Goal: Task Accomplishment & Management: Use online tool/utility

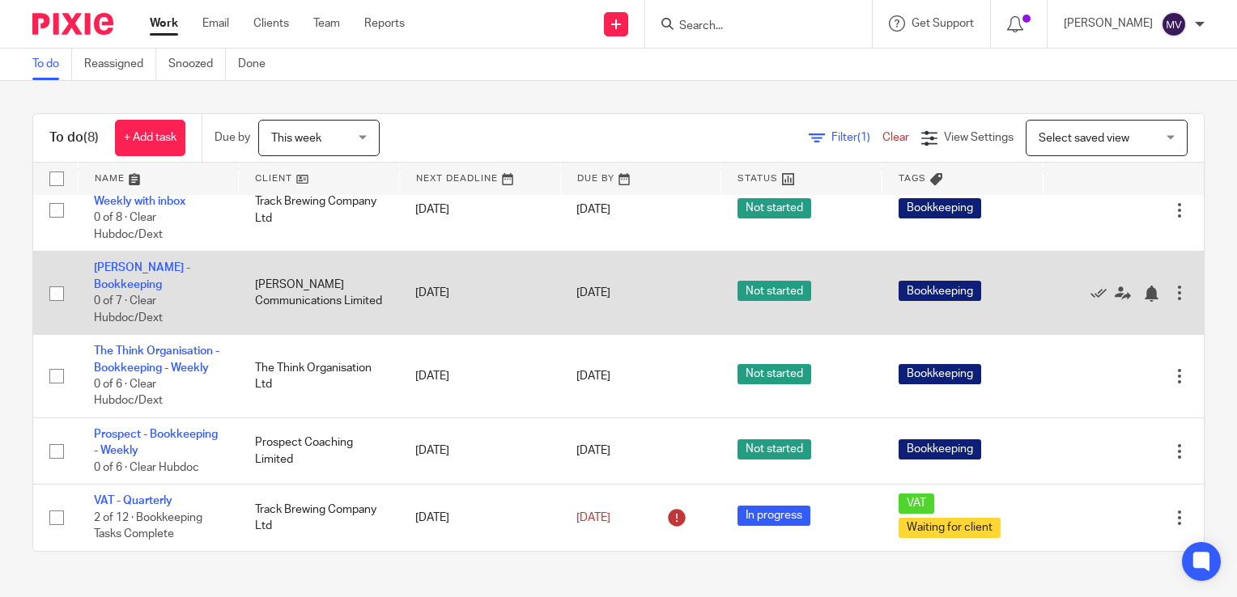
scroll to position [245, 0]
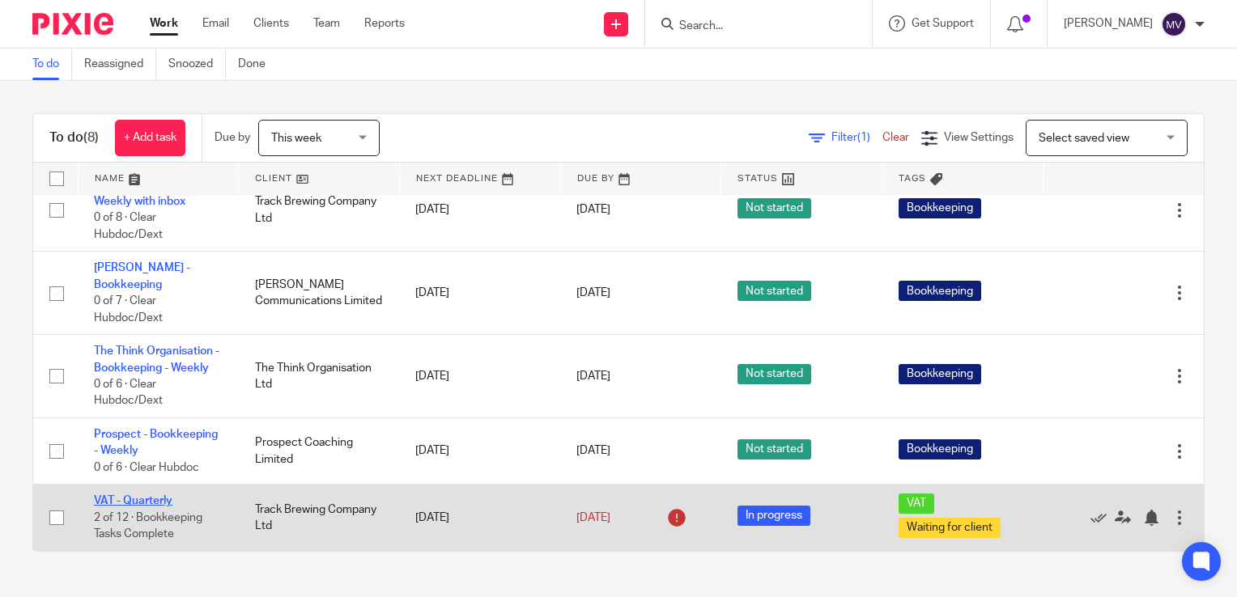
click at [146, 502] on link "VAT - Quarterly" at bounding box center [133, 500] width 79 height 11
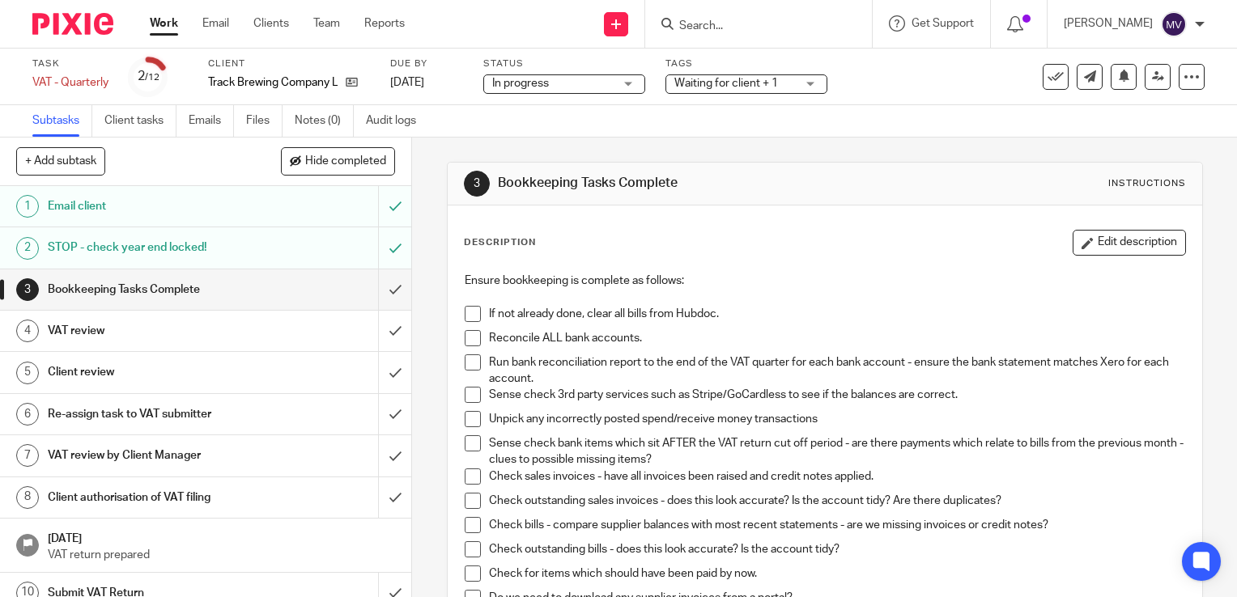
click at [471, 312] on span at bounding box center [473, 314] width 16 height 16
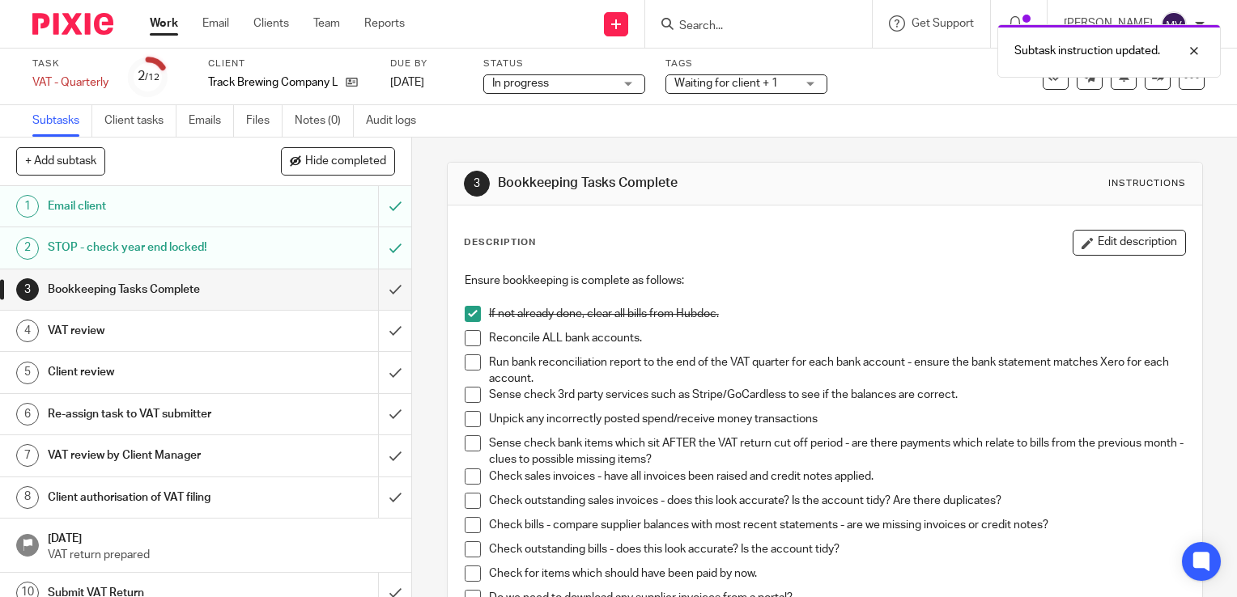
click at [469, 341] on span at bounding box center [473, 338] width 16 height 16
drag, startPoint x: 467, startPoint y: 363, endPoint x: 473, endPoint y: 390, distance: 27.5
click at [467, 364] on span at bounding box center [473, 362] width 16 height 16
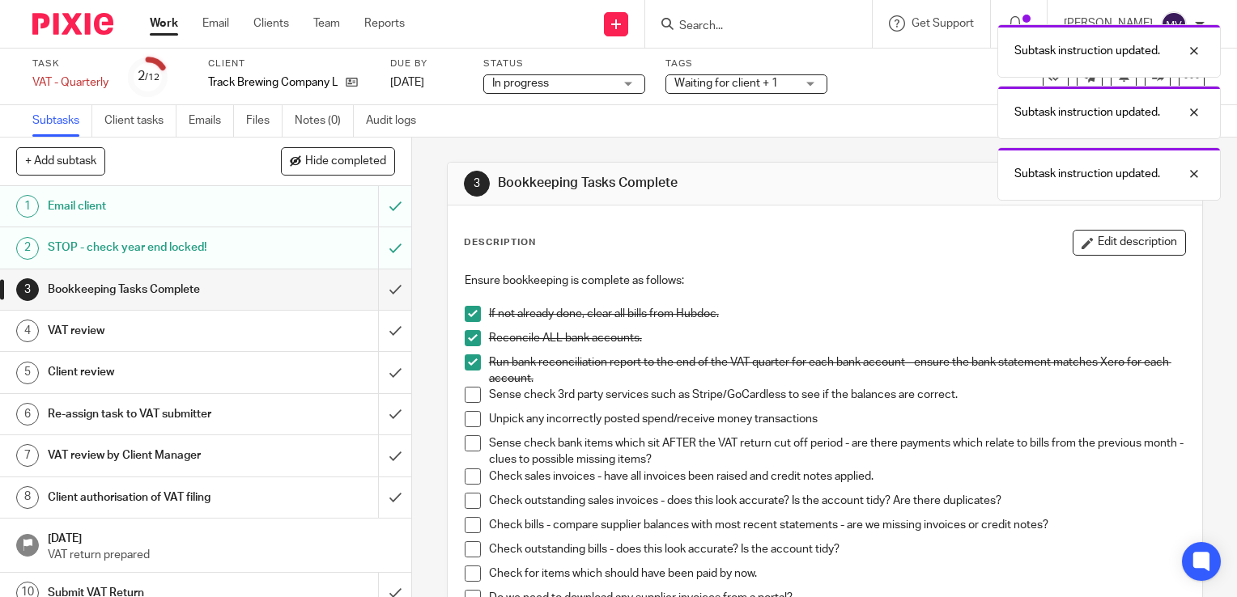
click at [465, 399] on span at bounding box center [473, 395] width 16 height 16
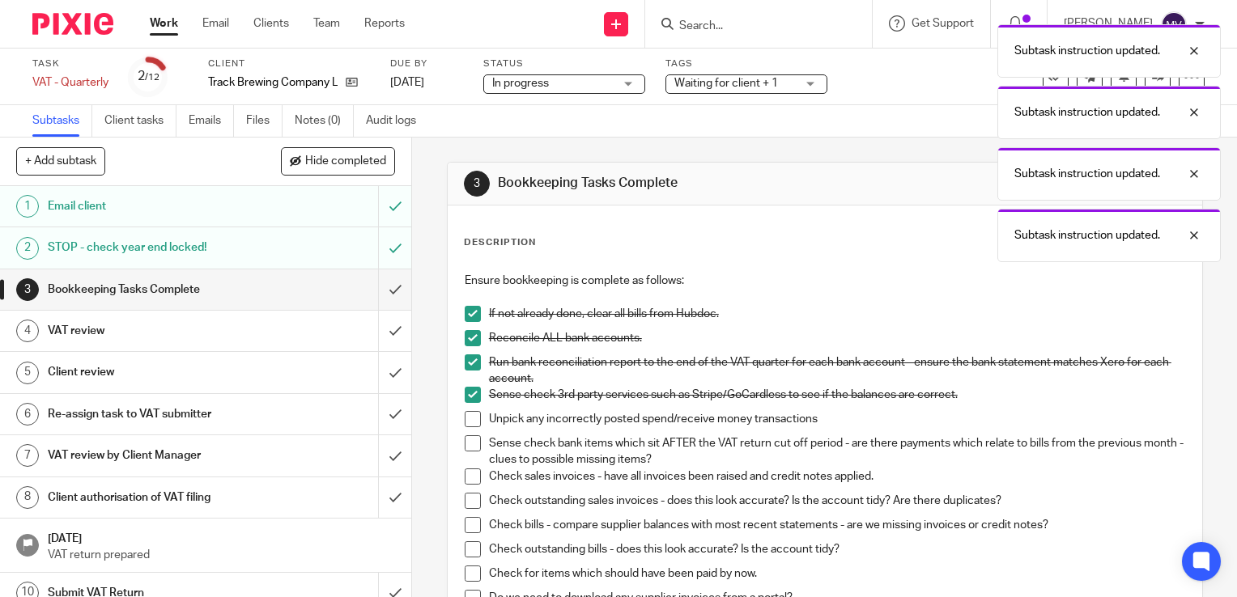
click at [465, 418] on span at bounding box center [473, 419] width 16 height 16
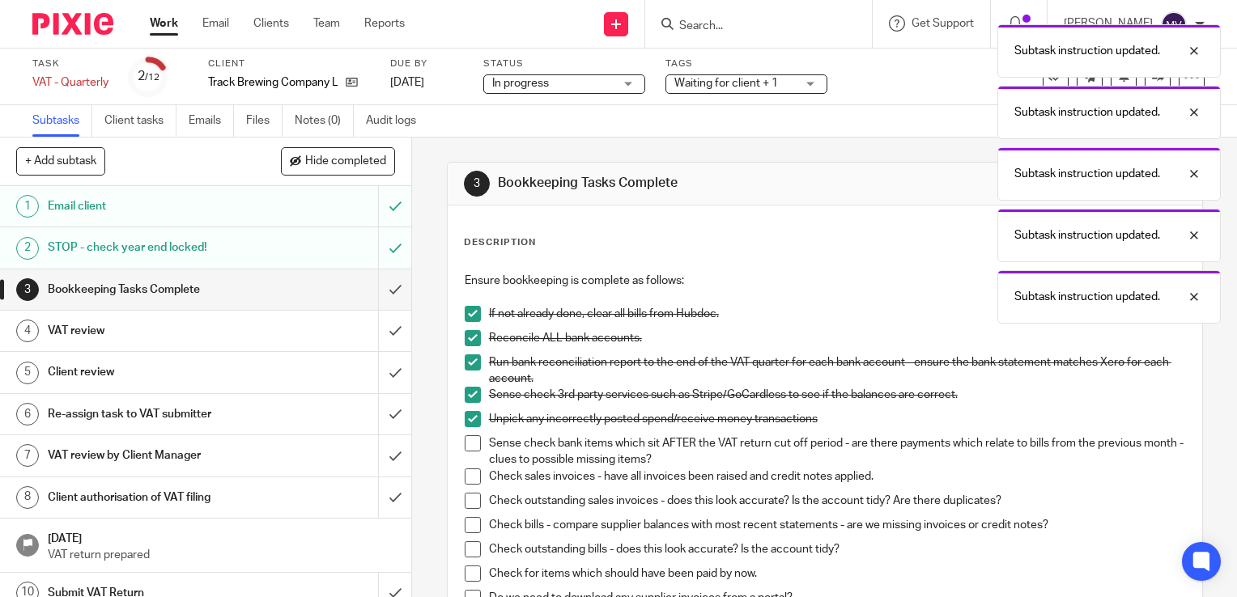
click at [465, 438] on span at bounding box center [473, 443] width 16 height 16
click at [468, 475] on span at bounding box center [473, 477] width 16 height 16
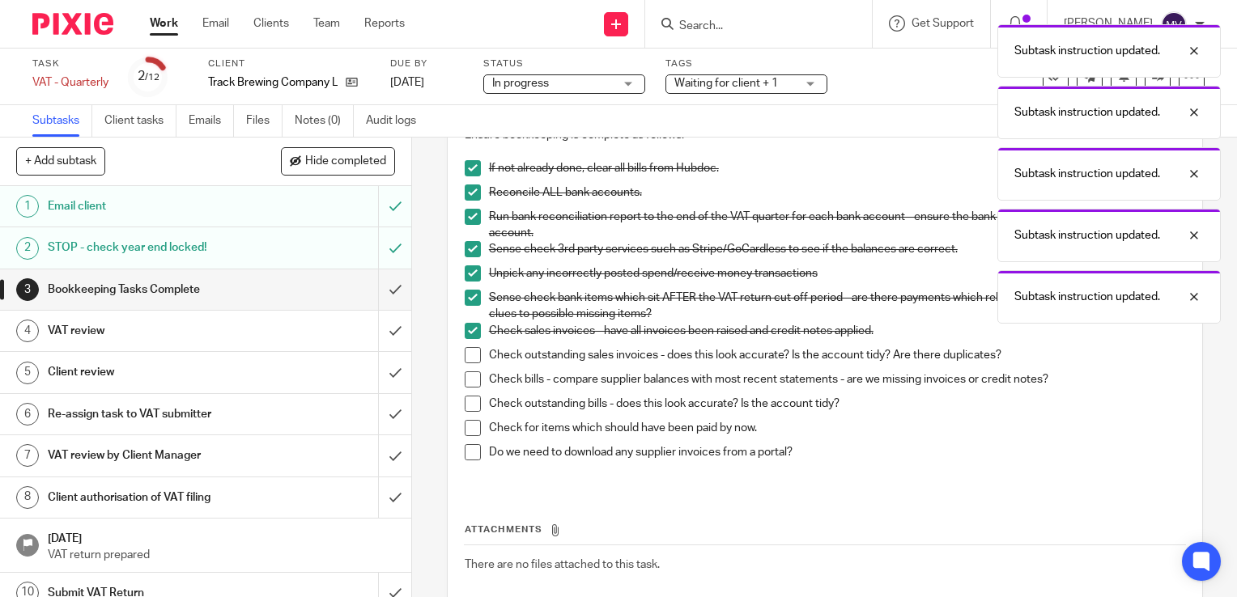
scroll to position [162, 0]
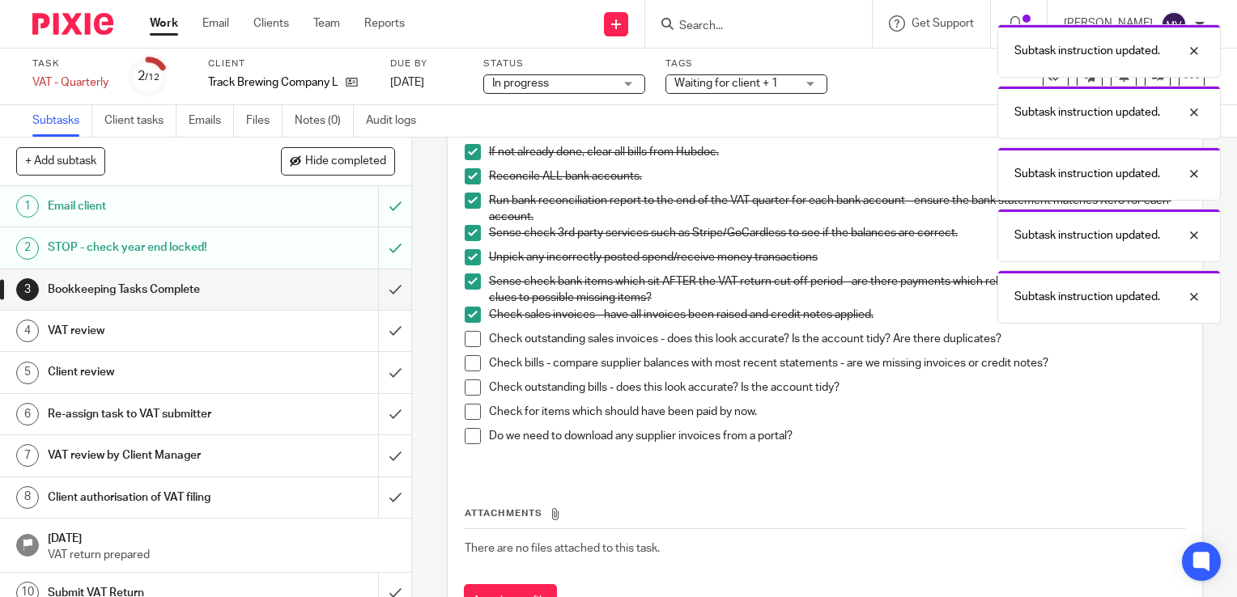
click at [466, 331] on span at bounding box center [473, 339] width 16 height 16
click at [471, 360] on span at bounding box center [473, 363] width 16 height 16
click at [465, 393] on span at bounding box center [473, 388] width 16 height 16
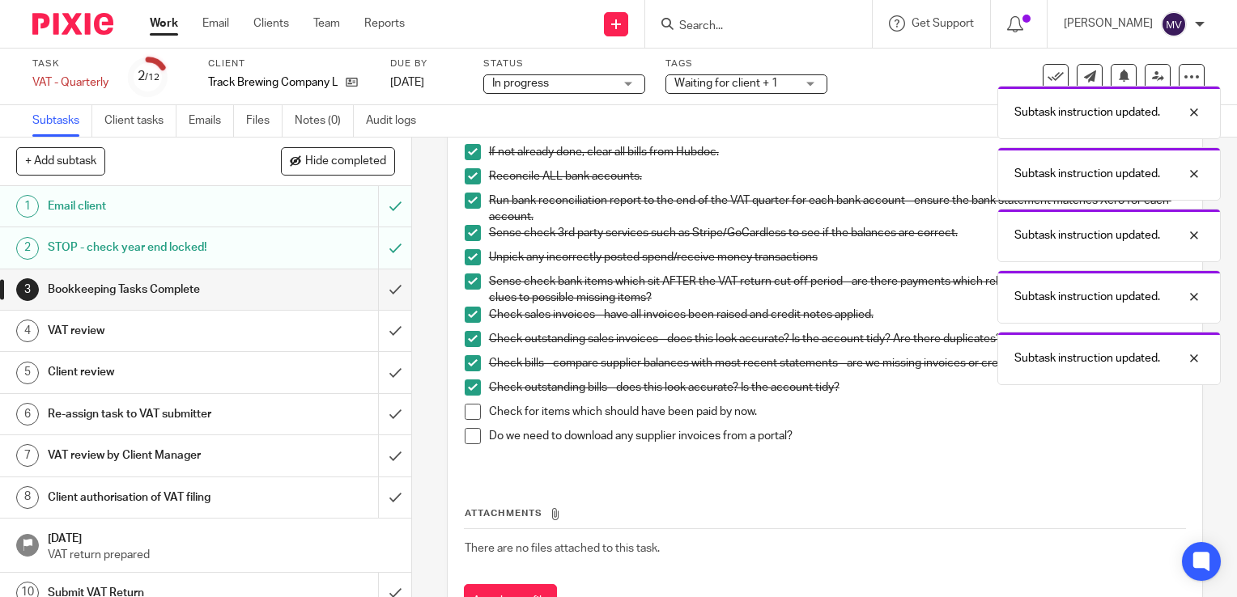
click at [466, 413] on span at bounding box center [473, 412] width 16 height 16
click at [469, 439] on span at bounding box center [473, 436] width 16 height 16
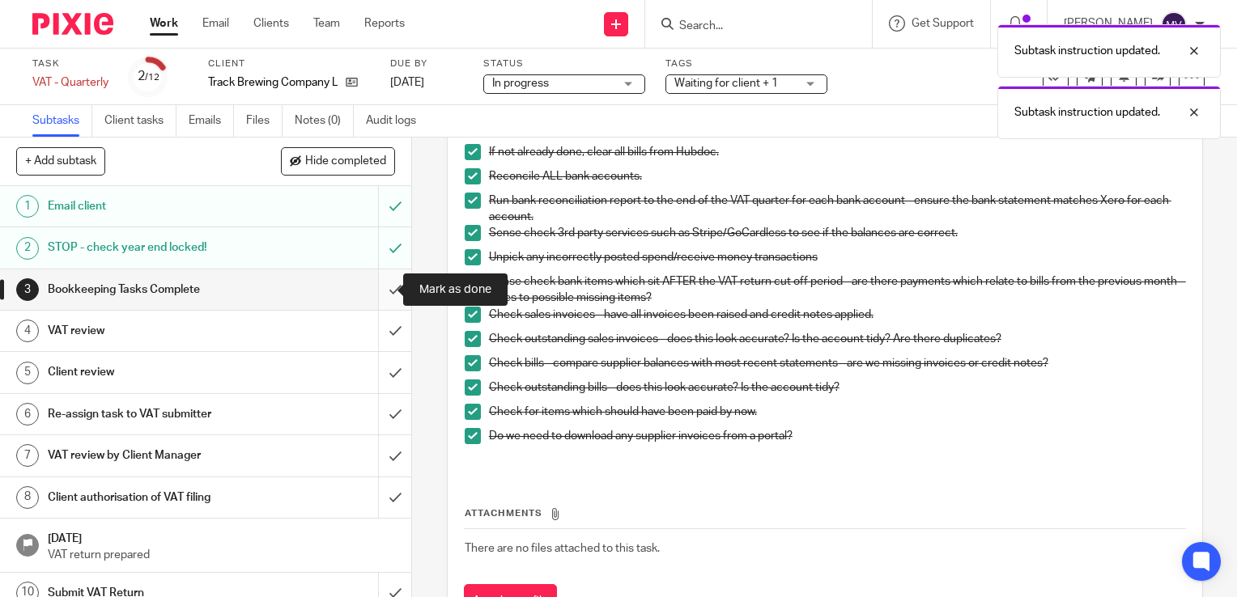
click at [379, 293] on input "submit" at bounding box center [205, 289] width 411 height 40
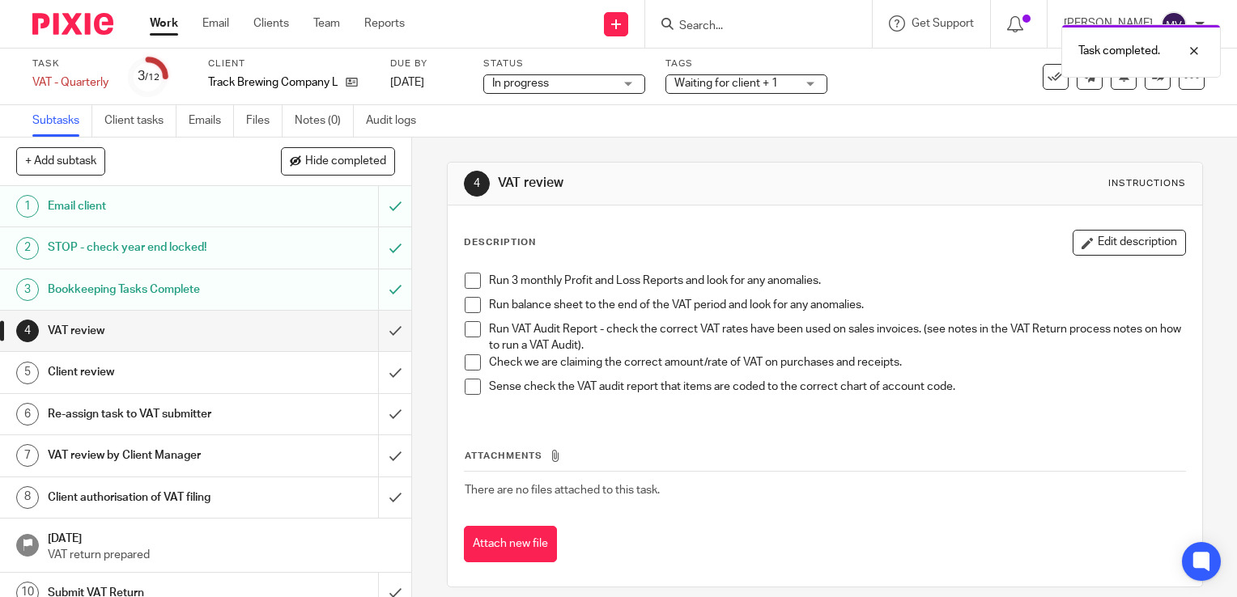
click at [470, 274] on span at bounding box center [473, 281] width 16 height 16
click at [466, 306] on span at bounding box center [473, 305] width 16 height 16
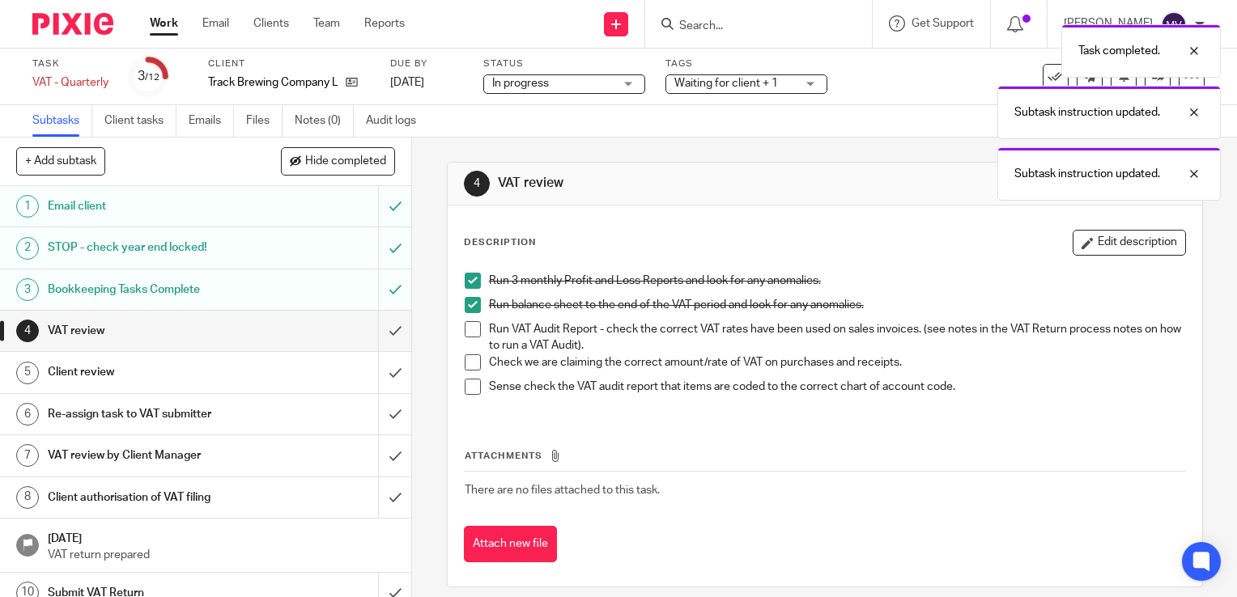
click at [466, 333] on span at bounding box center [473, 329] width 16 height 16
click at [466, 361] on span at bounding box center [473, 362] width 16 height 16
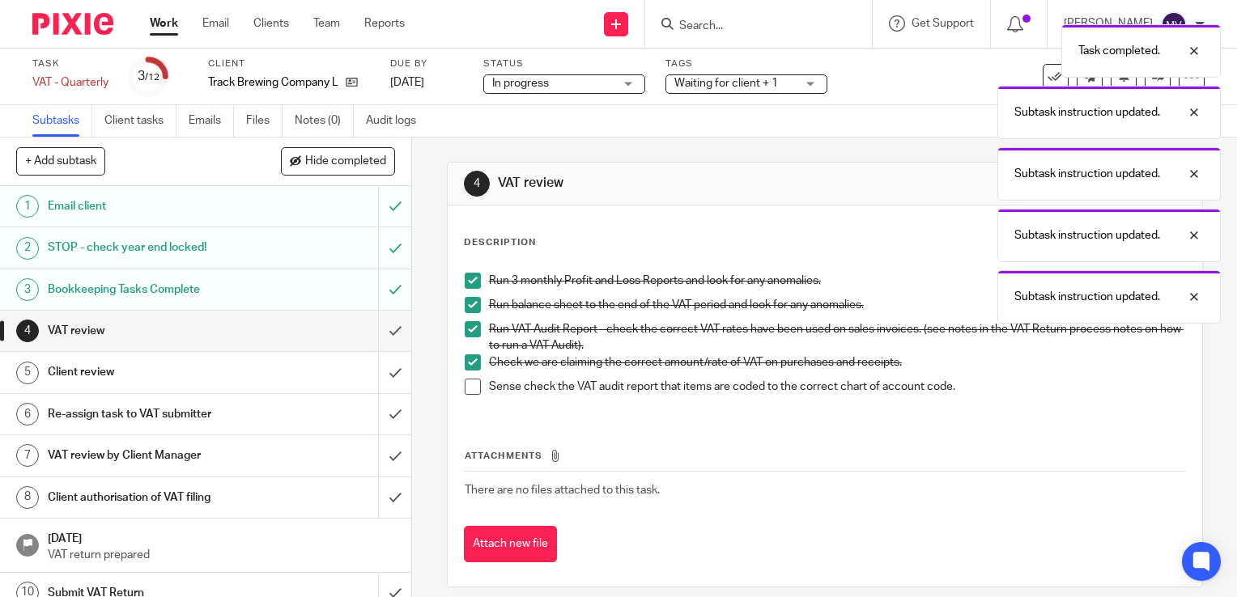
click at [469, 387] on span at bounding box center [473, 387] width 16 height 16
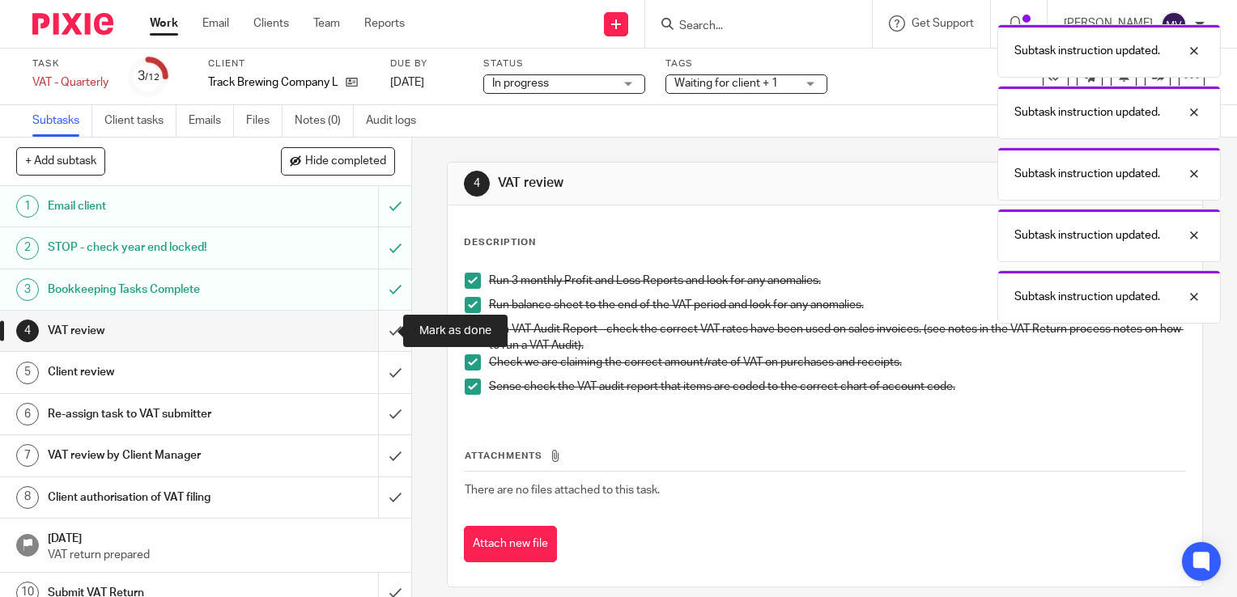
click at [379, 337] on input "submit" at bounding box center [205, 331] width 411 height 40
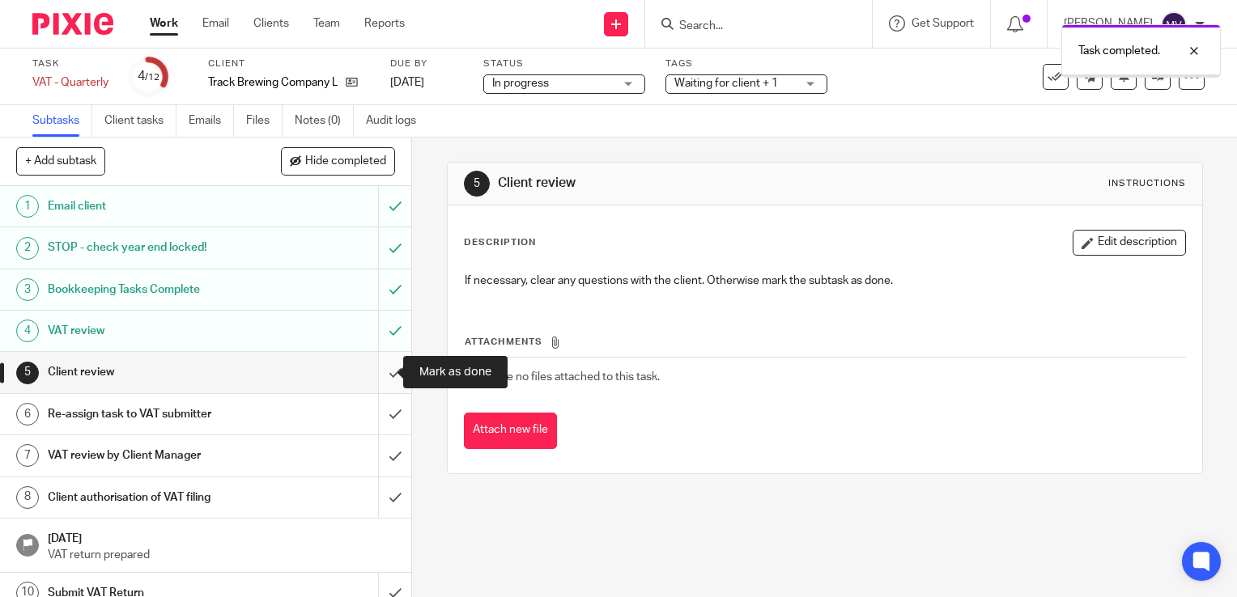
click at [374, 380] on input "submit" at bounding box center [205, 372] width 411 height 40
